Goal: Find specific page/section: Find specific page/section

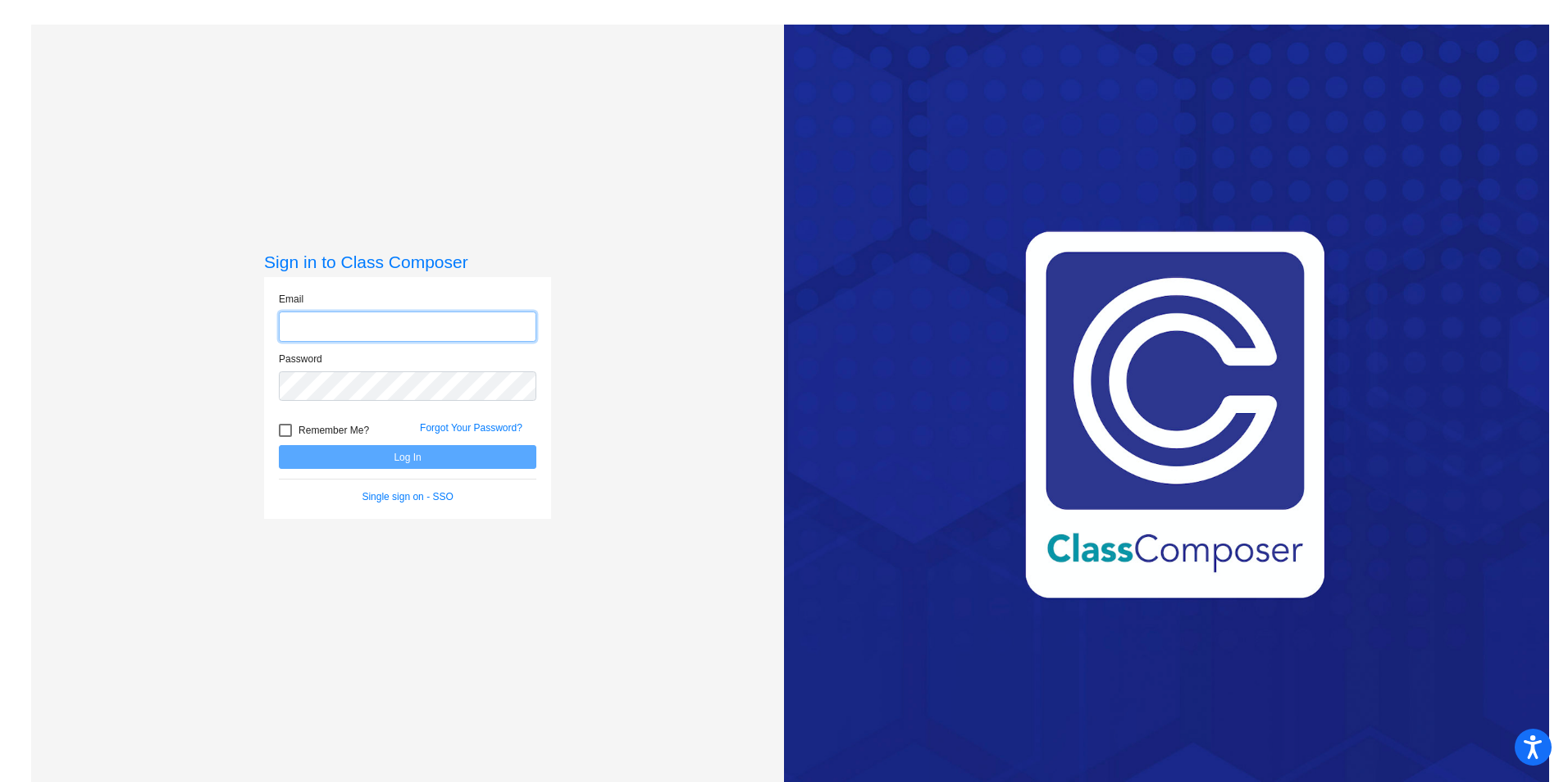
click at [509, 338] on input "email" at bounding box center [408, 327] width 257 height 31
type input "[PERSON_NAME][EMAIL_ADDRESS][PERSON_NAME][DOMAIN_NAME]"
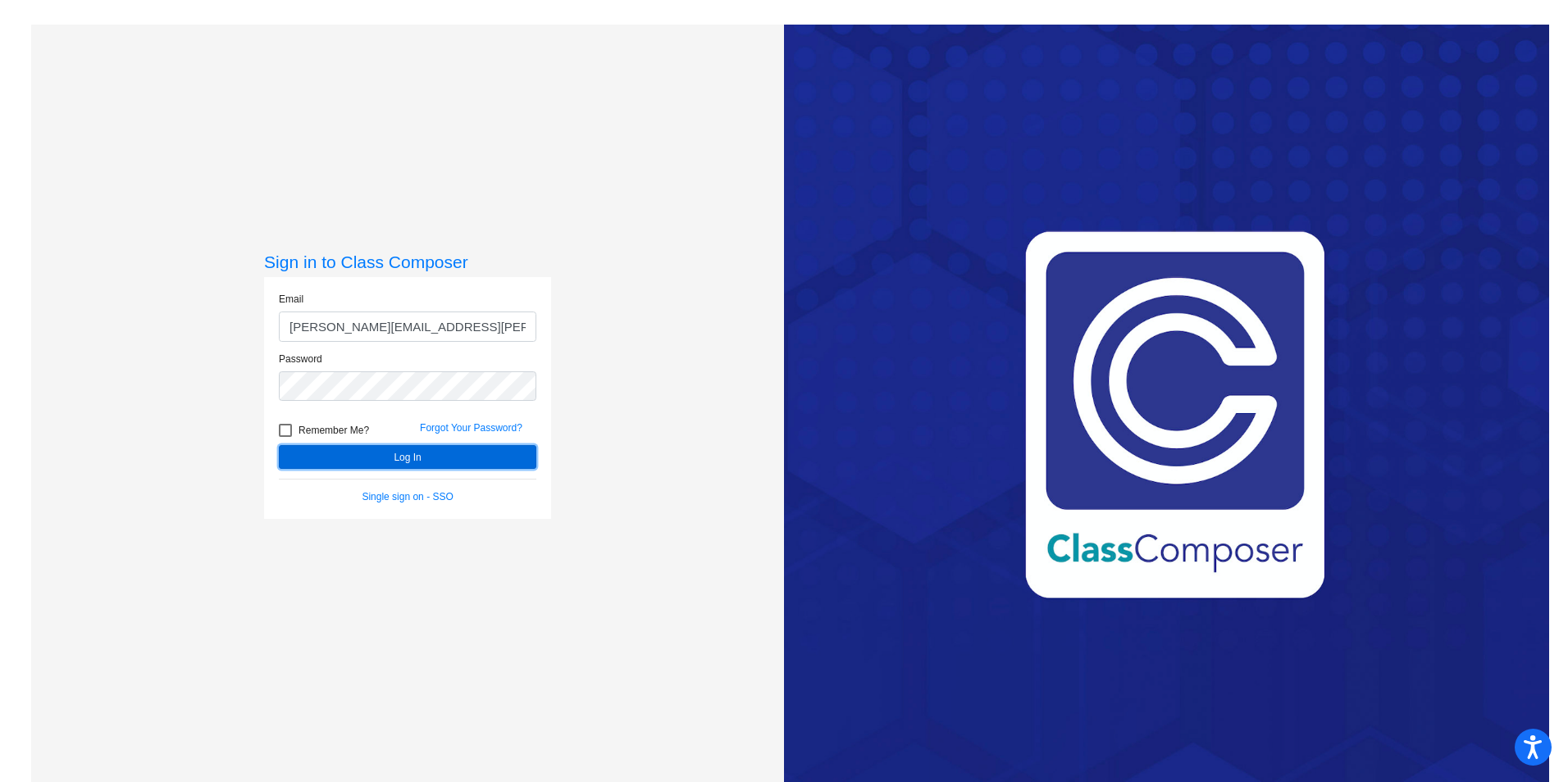
click at [426, 453] on button "Log In" at bounding box center [408, 457] width 257 height 24
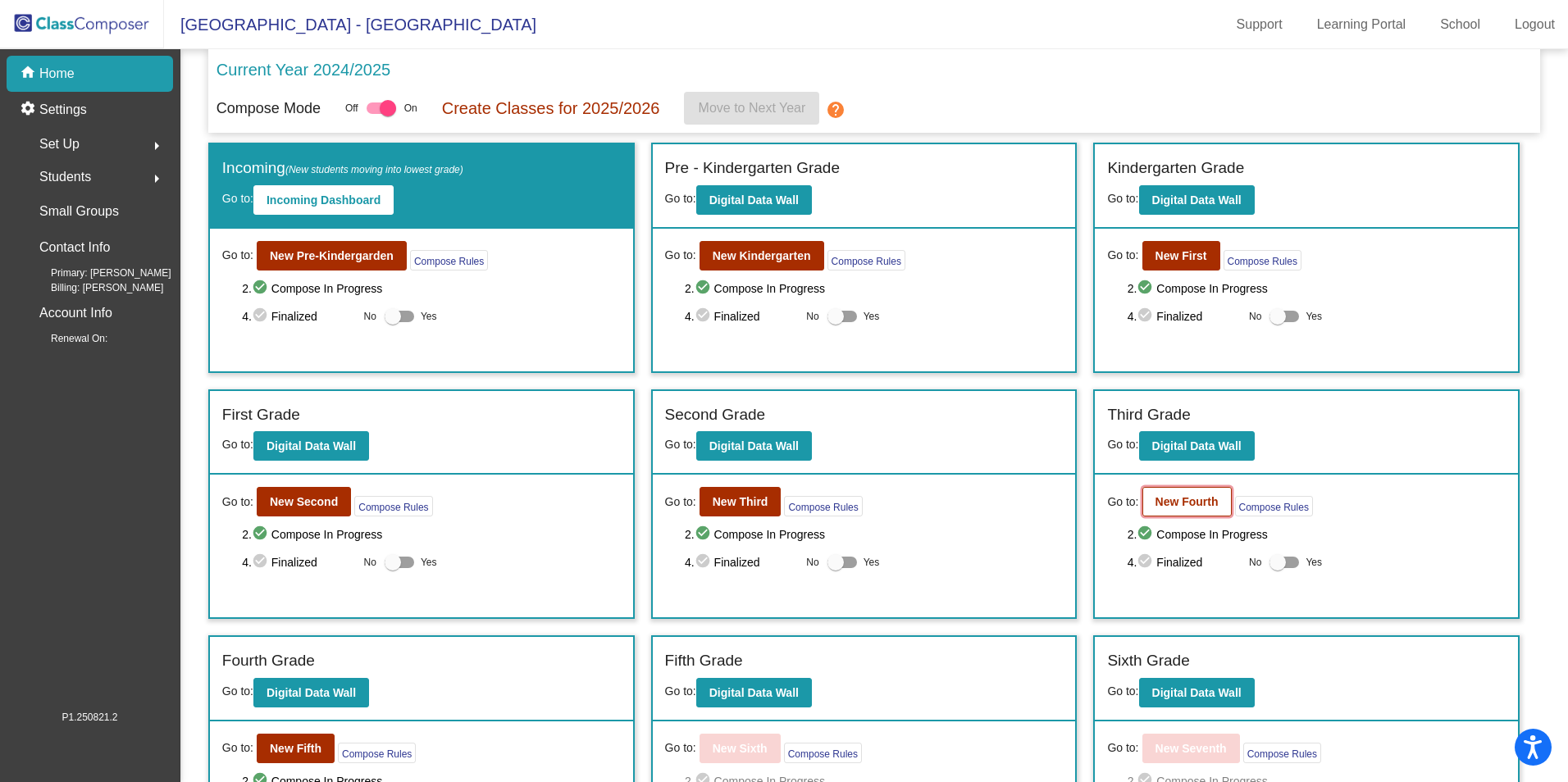
click at [1184, 511] on button "New Fourth" at bounding box center [1187, 502] width 89 height 30
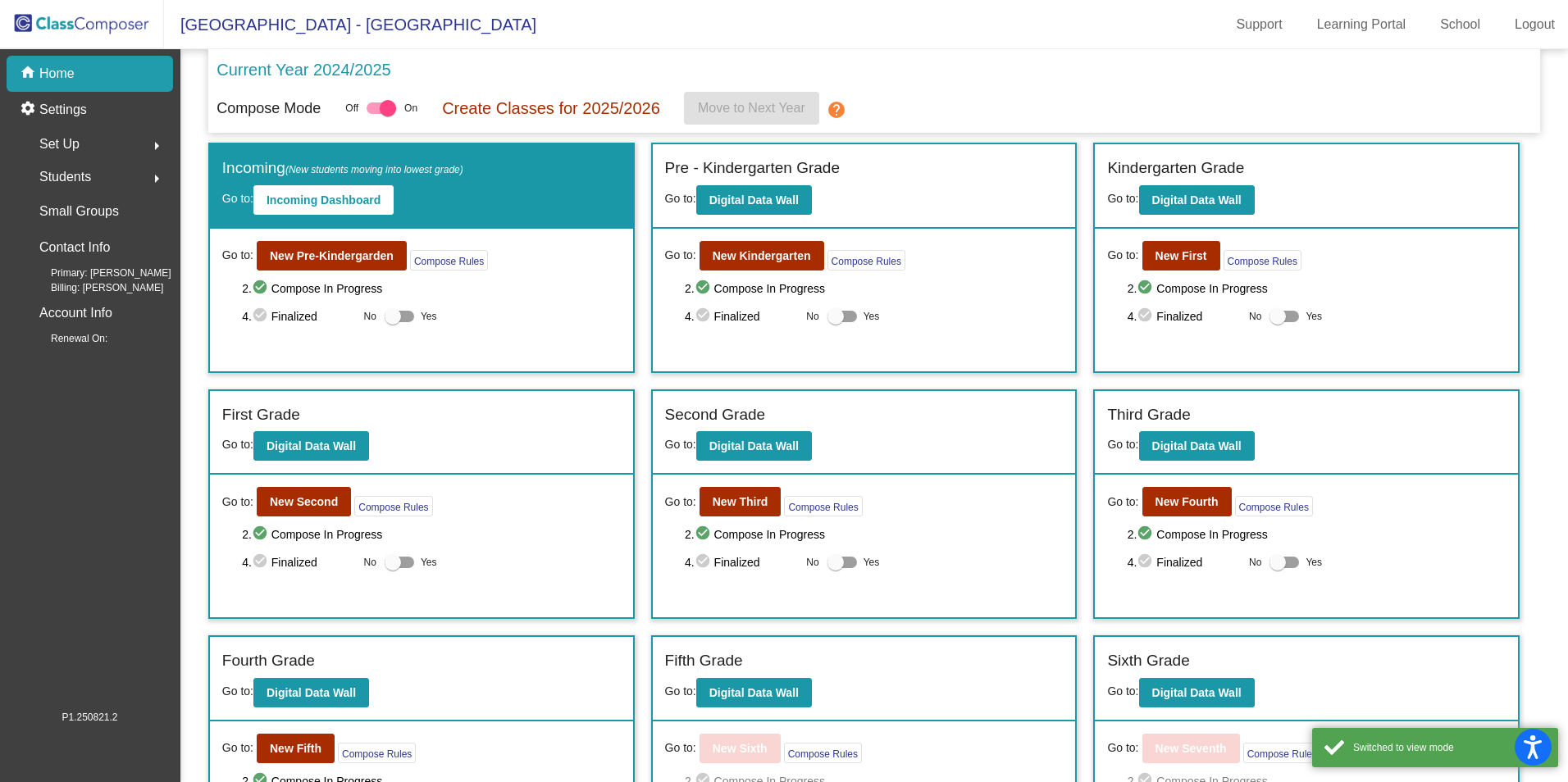
click at [82, 179] on span "Students" at bounding box center [65, 176] width 51 height 23
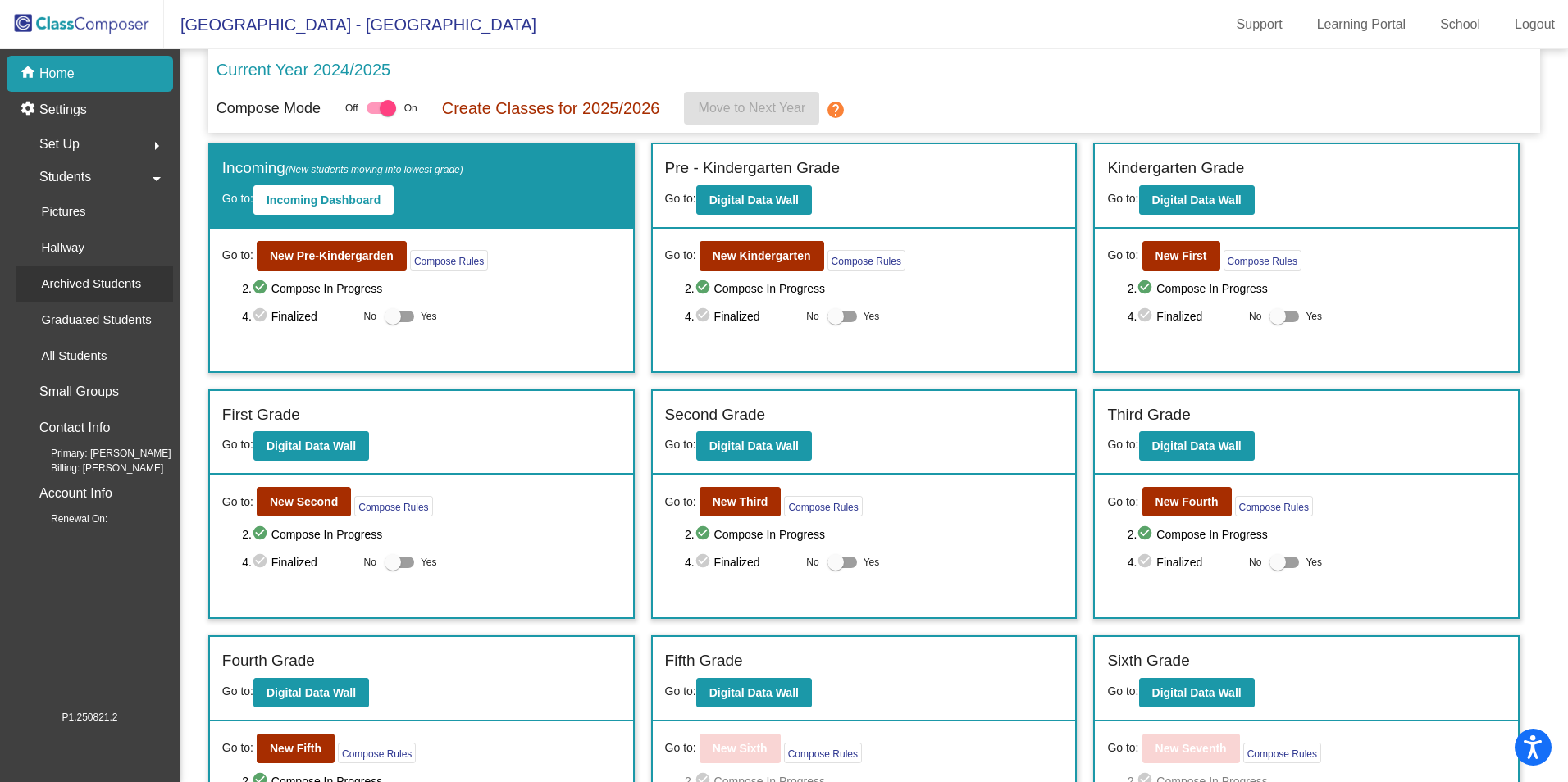
click at [104, 278] on p "Archived Students" at bounding box center [90, 284] width 100 height 20
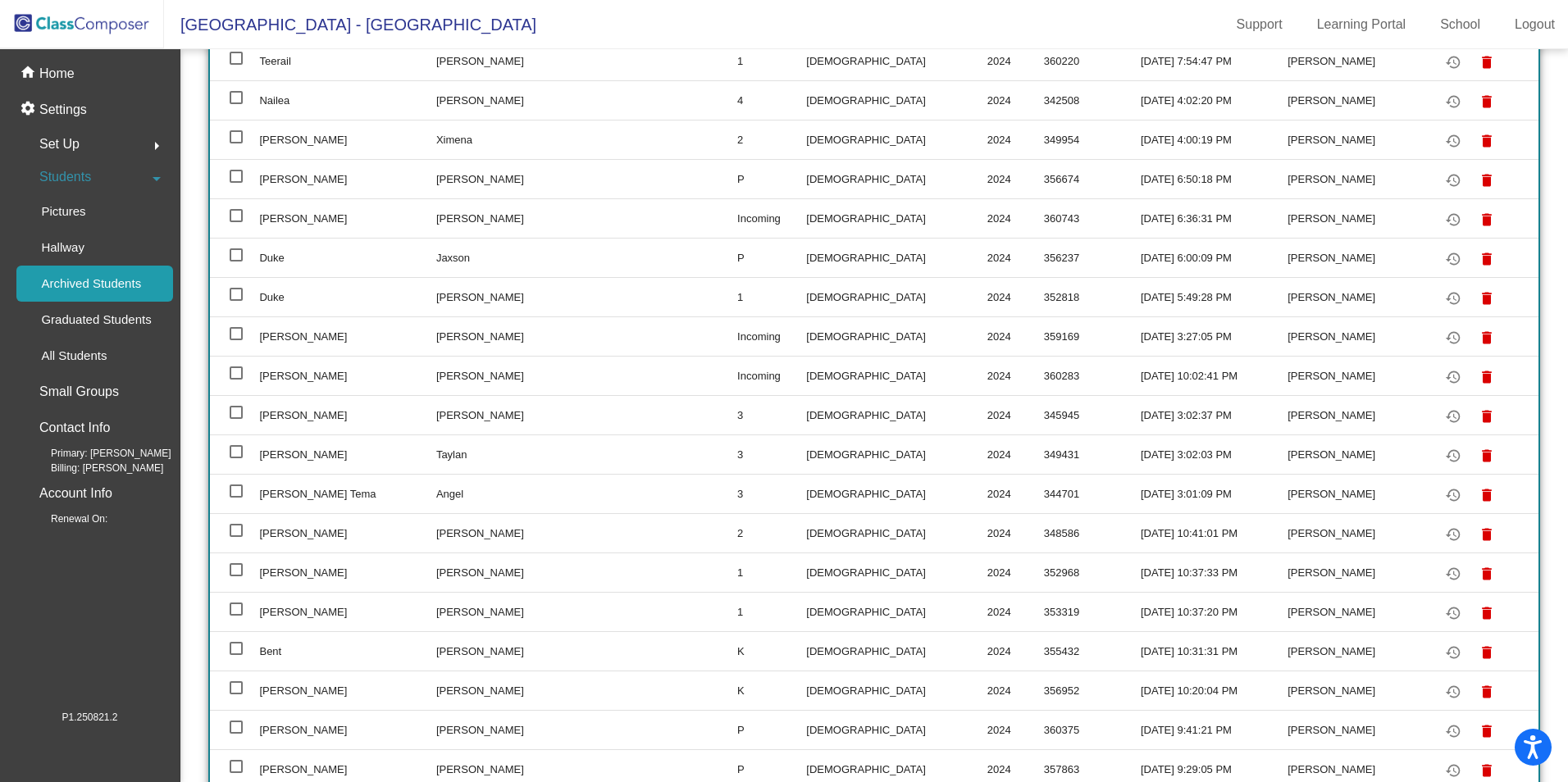
scroll to position [1722, 0]
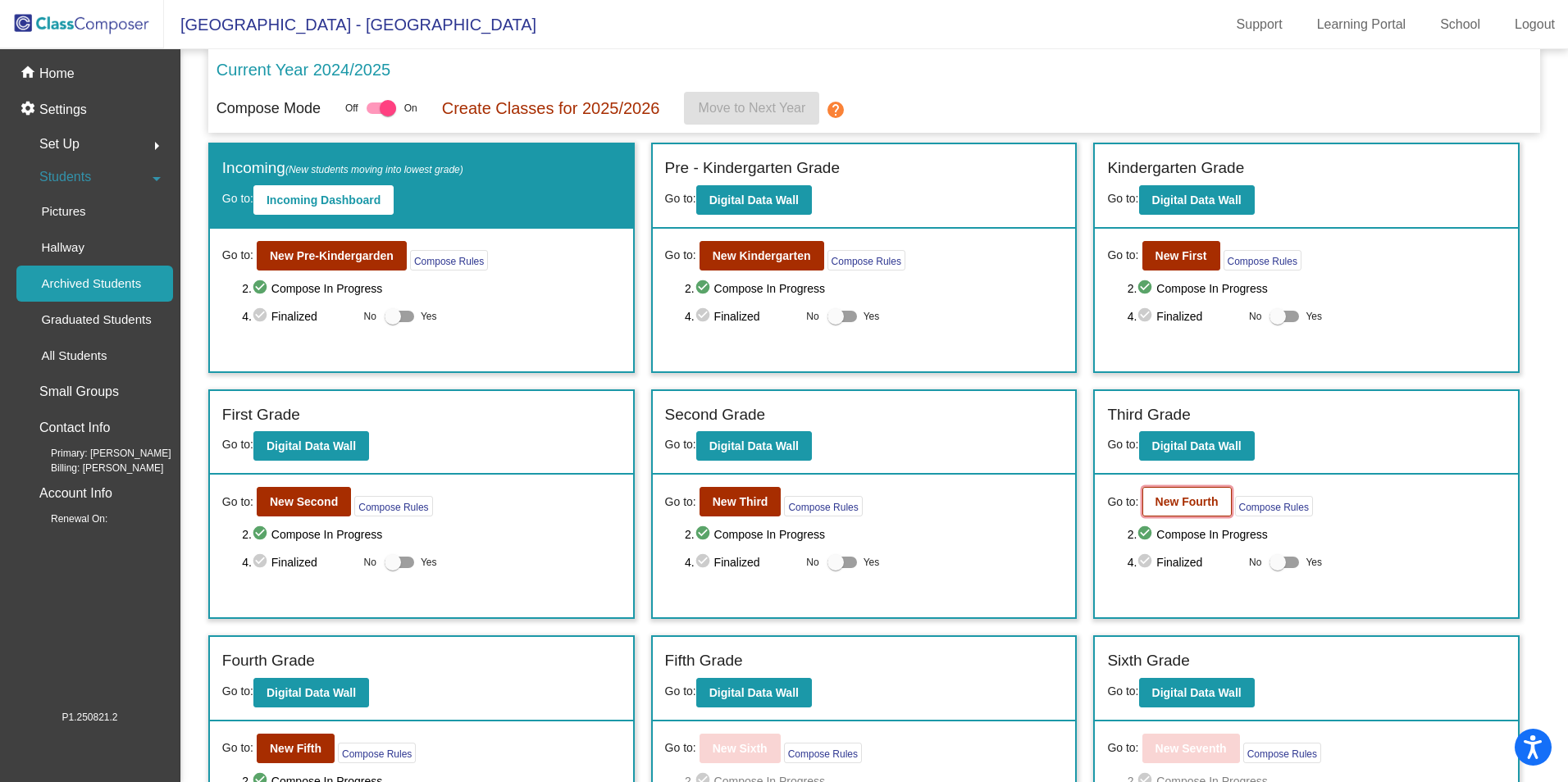
click at [1204, 507] on b "New Fourth" at bounding box center [1187, 501] width 63 height 13
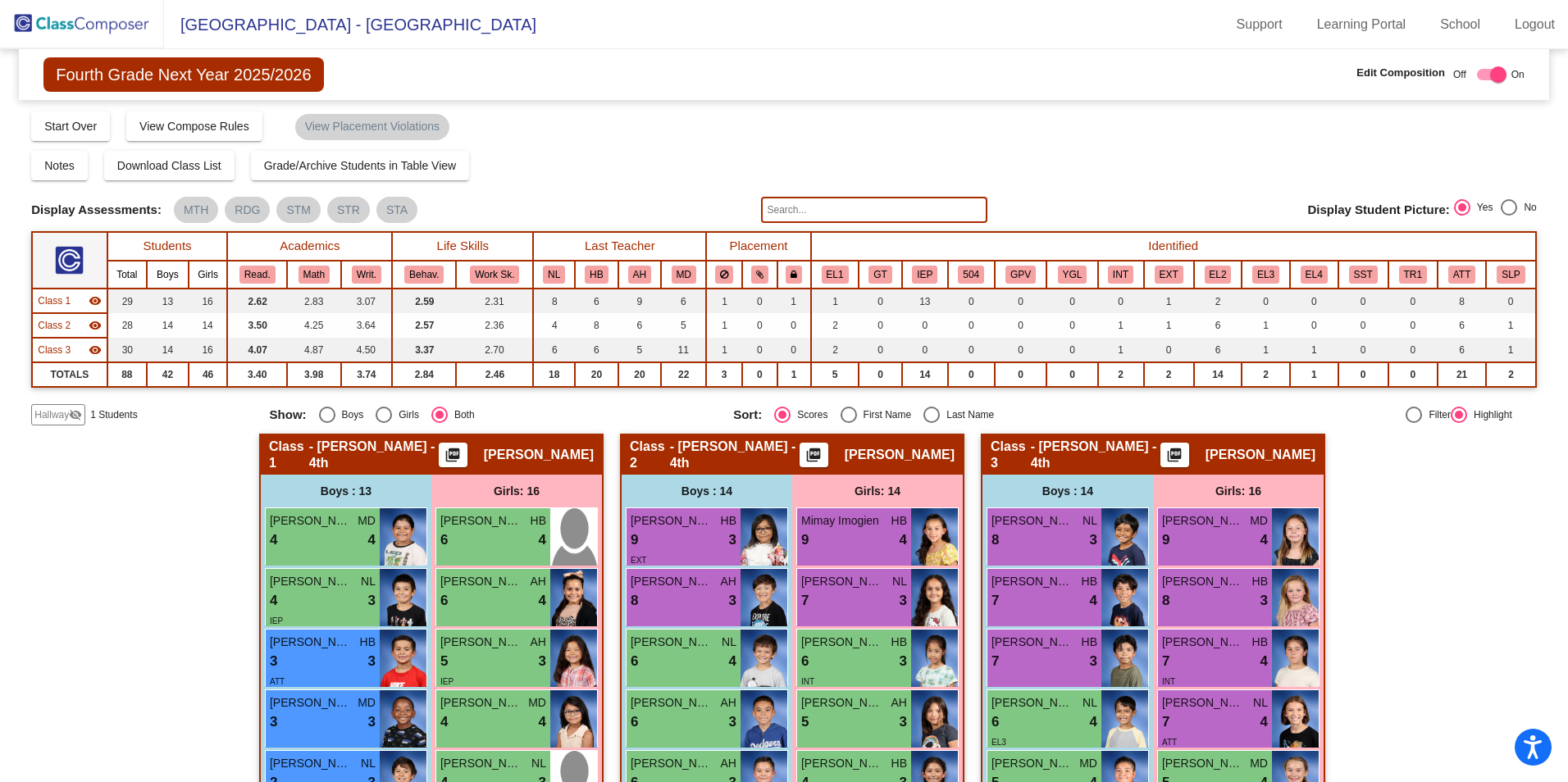
click at [877, 202] on input "text" at bounding box center [874, 210] width 226 height 27
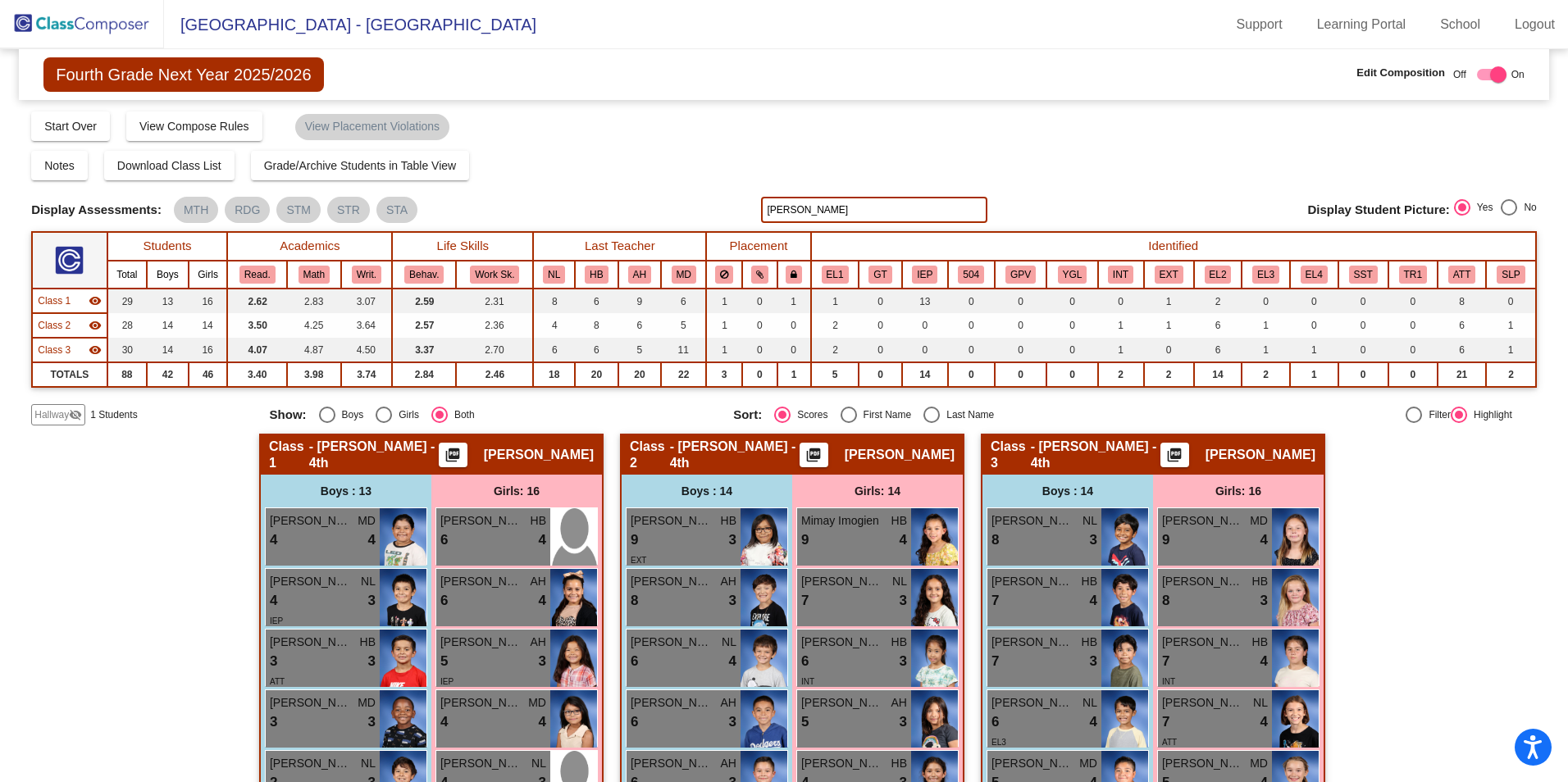
type input "[PERSON_NAME]"
drag, startPoint x: 877, startPoint y: 202, endPoint x: 478, endPoint y: 277, distance: 406.0
click at [478, 277] on div "Display Scores for Years: [DATE] - [DATE] [DATE] - [DATE] Grade/Archive Student…" at bounding box center [783, 267] width 1506 height 316
